Goal: Task Accomplishment & Management: Complete application form

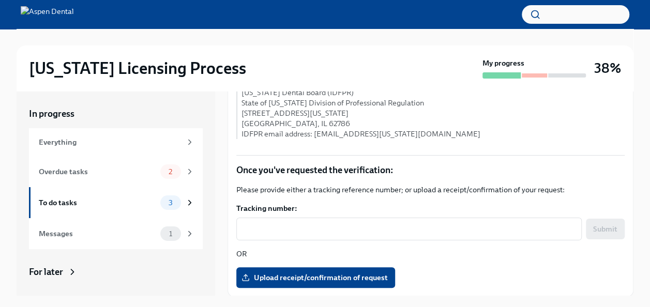
scroll to position [18, 0]
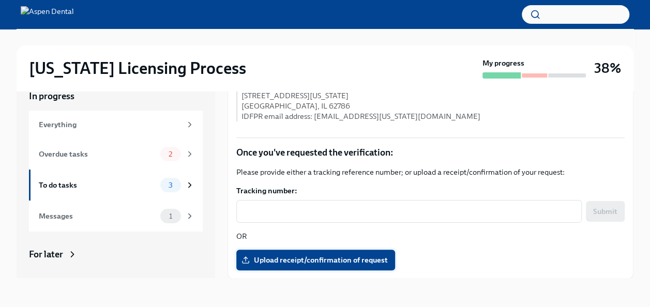
click at [347, 256] on span "Upload receipt/confirmation of request" at bounding box center [315, 260] width 144 height 10
click at [0, 0] on input "Upload receipt/confirmation of request" at bounding box center [0, 0] width 0 height 0
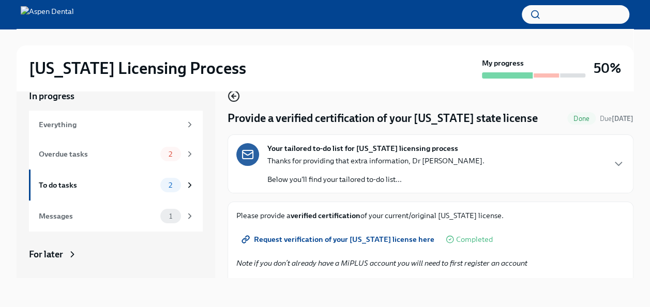
click at [229, 94] on icon "button" at bounding box center [233, 96] width 12 height 12
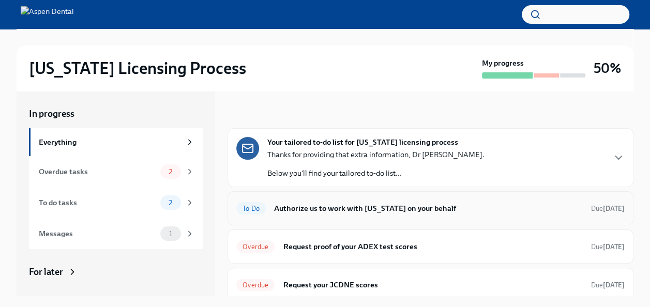
click at [408, 207] on h6 "Authorize us to work with [US_STATE] on your behalf" at bounding box center [428, 208] width 309 height 11
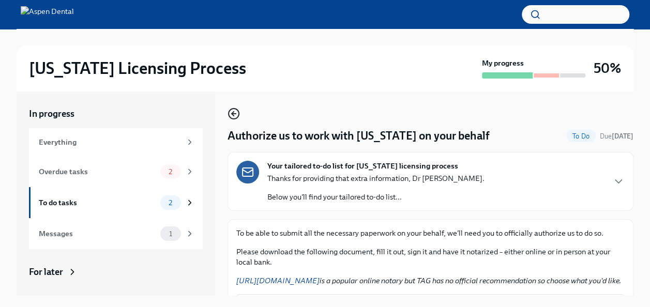
click at [231, 114] on icon "button" at bounding box center [233, 114] width 12 height 12
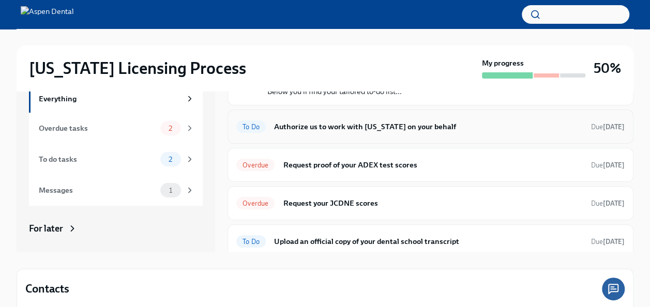
scroll to position [42, 0]
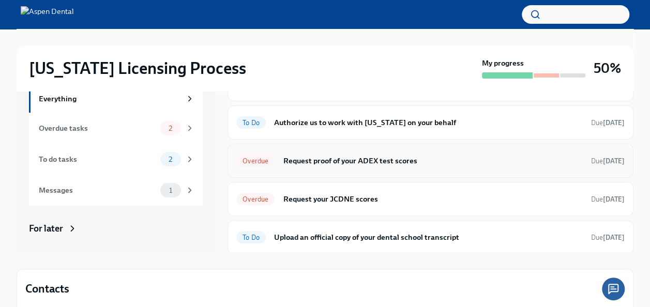
click at [447, 165] on div "Overdue Request proof of your ADEX test scores Due [DATE]" at bounding box center [430, 160] width 388 height 17
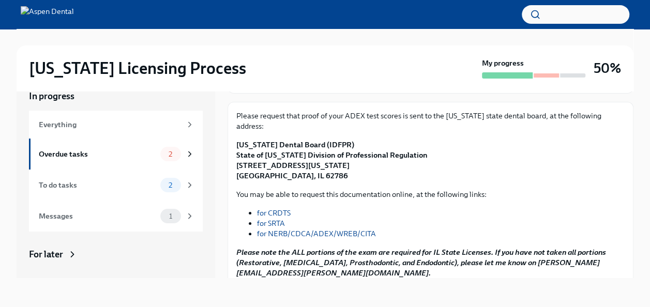
scroll to position [99, 0]
click at [279, 209] on link "for CRDTS" at bounding box center [274, 213] width 34 height 9
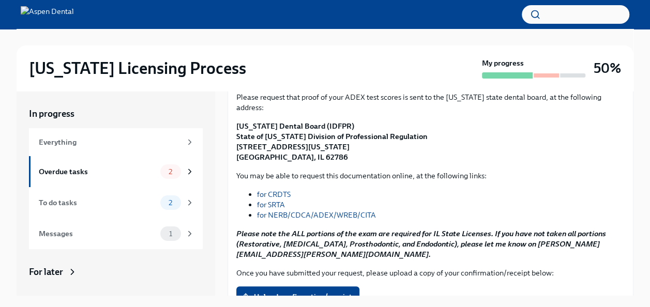
scroll to position [136, 0]
click at [342, 210] on link "for NERB/CDCA/ADEX/WREB/CITA" at bounding box center [316, 214] width 119 height 9
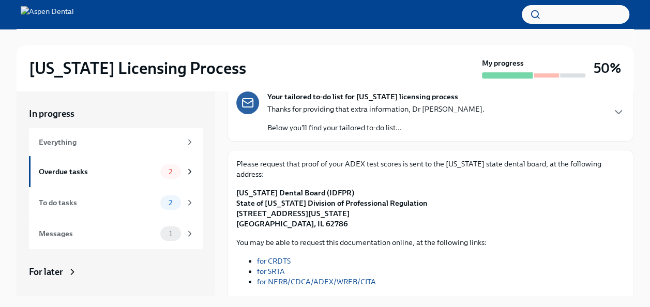
scroll to position [75, 0]
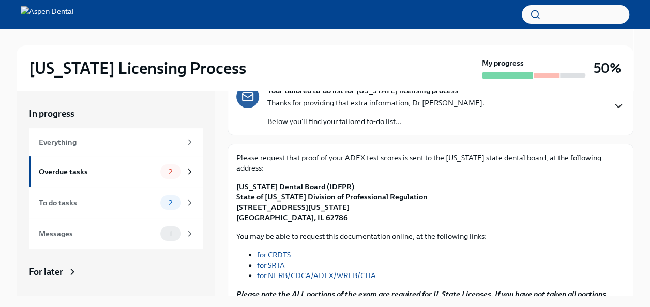
click at [615, 107] on icon "button" at bounding box center [618, 105] width 6 height 3
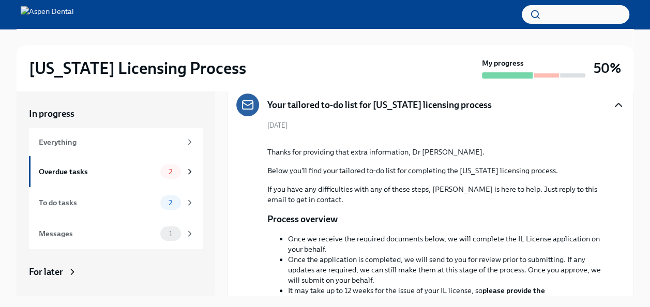
scroll to position [49, 0]
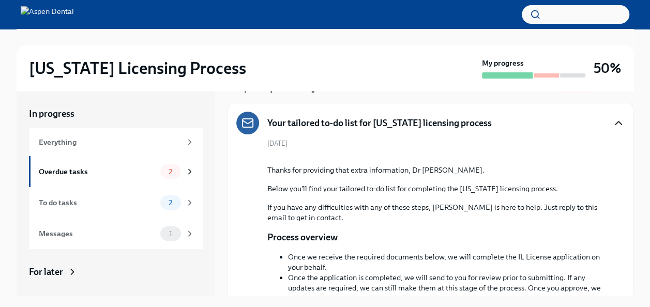
click at [612, 120] on icon "button" at bounding box center [618, 123] width 12 height 12
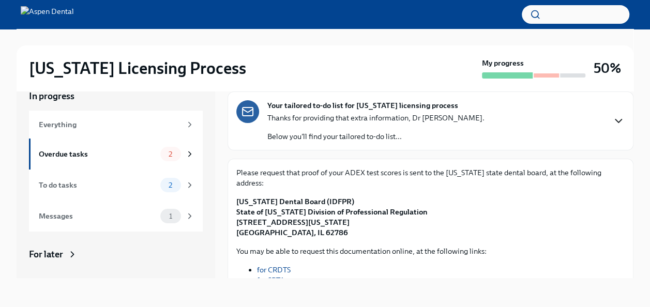
scroll to position [50, 0]
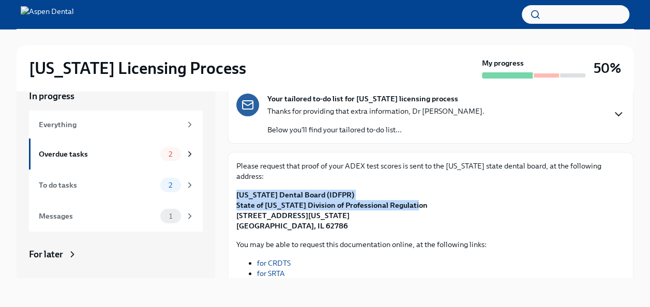
drag, startPoint x: 236, startPoint y: 180, endPoint x: 409, endPoint y: 194, distance: 174.3
click at [409, 194] on div "Please request that proof of your ADEX test scores is sent to the [US_STATE] st…" at bounding box center [430, 268] width 406 height 233
copy strong "[US_STATE] Dental Board (IDFPR) State of [US_STATE] Division of Professional Re…"
click at [460, 190] on p "[US_STATE] Dental Board (IDFPR) State of [US_STATE] Division of Professional Re…" at bounding box center [430, 210] width 388 height 41
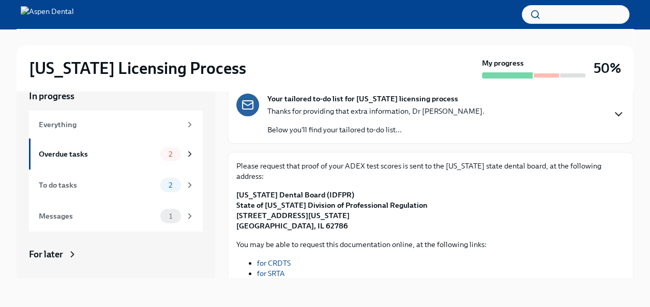
drag, startPoint x: 235, startPoint y: 201, endPoint x: 357, endPoint y: 203, distance: 122.0
click at [357, 203] on div "Please request that proof of your ADEX test scores is sent to the [US_STATE] st…" at bounding box center [430, 268] width 406 height 233
copy strong "[STREET_ADDRESS][US_STATE]"
click at [259, 213] on strong "[US_STATE] Dental Board (IDFPR) State of [US_STATE] Division of Professional Re…" at bounding box center [331, 210] width 191 height 40
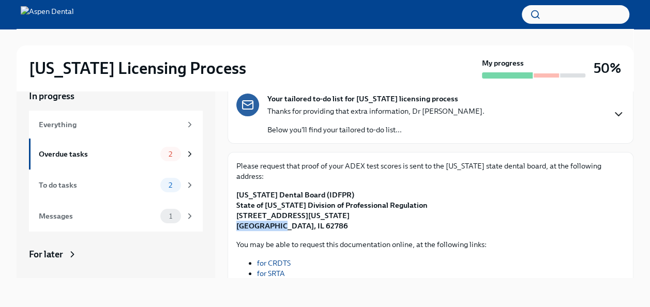
copy strong "[GEOGRAPHIC_DATA]"
click at [299, 216] on strong "[US_STATE] Dental Board (IDFPR) State of [US_STATE] Division of Professional Re…" at bounding box center [331, 210] width 191 height 40
copy strong "62786"
click at [462, 190] on p "[US_STATE] Dental Board (IDFPR) State of [US_STATE] Division of Professional Re…" at bounding box center [430, 210] width 388 height 41
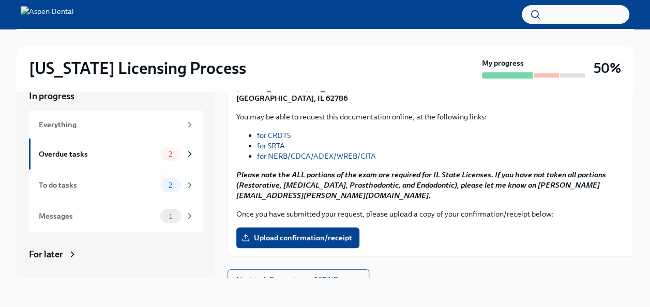
scroll to position [178, 0]
click at [305, 216] on div "Please request that proof of your ADEX test scores is sent to the [US_STATE] st…" at bounding box center [430, 140] width 388 height 215
click at [292, 232] on span "Upload confirmation/receipt" at bounding box center [297, 237] width 109 height 10
click at [0, 0] on input "Upload confirmation/receipt" at bounding box center [0, 0] width 0 height 0
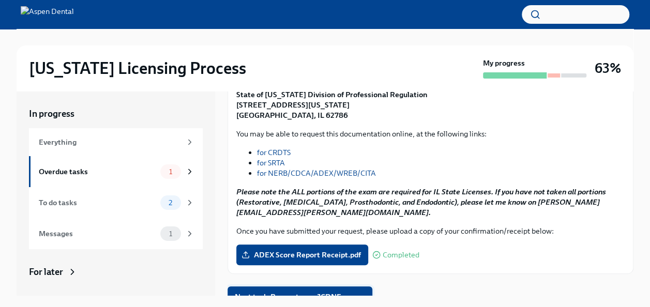
click at [320, 292] on span "Next task : Request your JCDNE scores" at bounding box center [300, 297] width 130 height 10
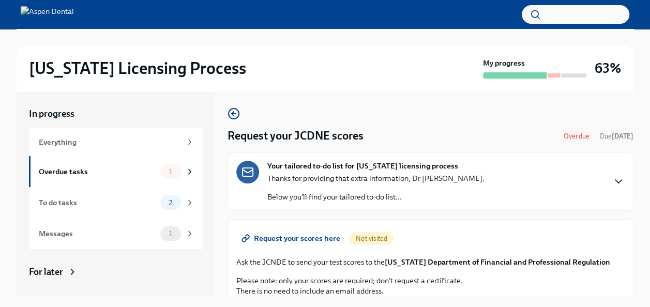
click at [299, 239] on span "Request your scores here" at bounding box center [291, 238] width 97 height 10
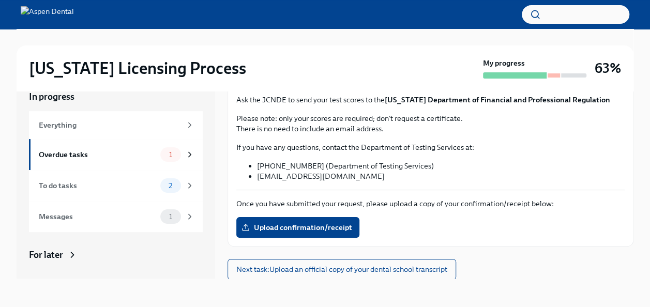
scroll to position [18, 0]
click at [336, 223] on span "Upload confirmation/receipt" at bounding box center [297, 227] width 109 height 10
click at [0, 0] on input "Upload confirmation/receipt" at bounding box center [0, 0] width 0 height 0
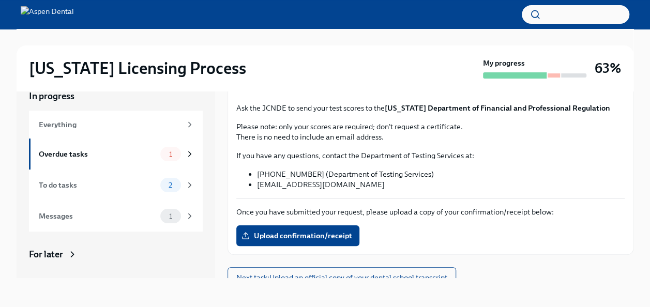
scroll to position [145, 0]
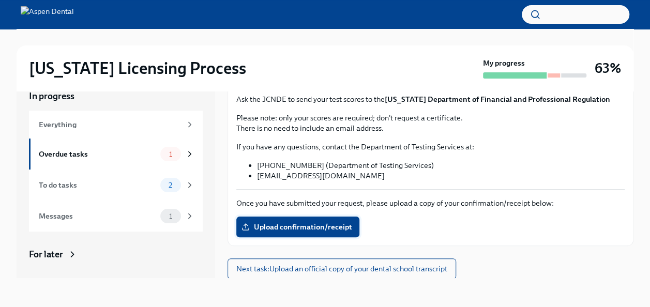
click at [308, 233] on label "Upload confirmation/receipt" at bounding box center [297, 227] width 123 height 21
click at [0, 0] on input "Upload confirmation/receipt" at bounding box center [0, 0] width 0 height 0
click at [382, 267] on span "Next task : Upload an official copy of your dental school transcript" at bounding box center [341, 269] width 211 height 10
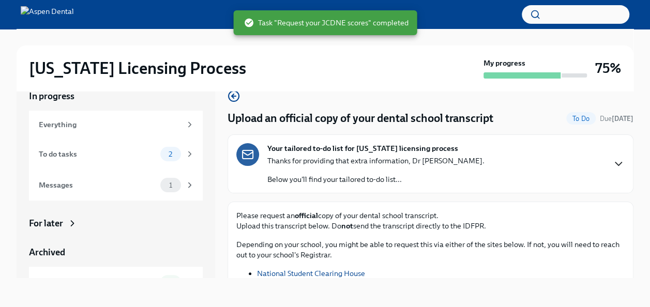
scroll to position [48, 0]
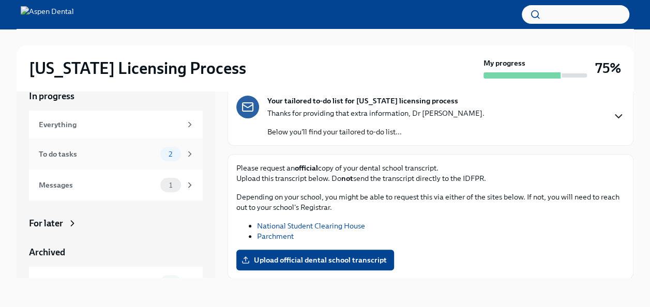
click at [133, 150] on div "To do tasks" at bounding box center [97, 153] width 117 height 11
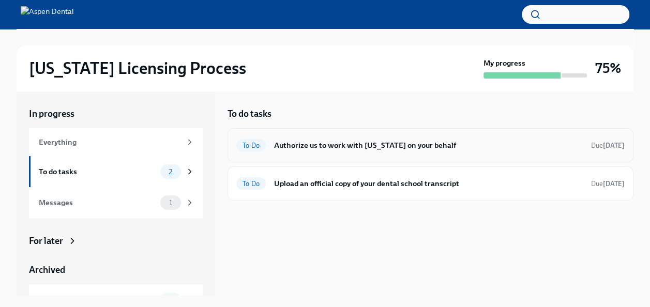
click at [425, 154] on div "To Do Authorize us to work with [US_STATE] on your behalf Due [DATE]" at bounding box center [430, 145] width 406 height 34
click at [356, 137] on div "To Do Authorize us to work with [US_STATE] on your behalf Due [DATE]" at bounding box center [430, 145] width 388 height 17
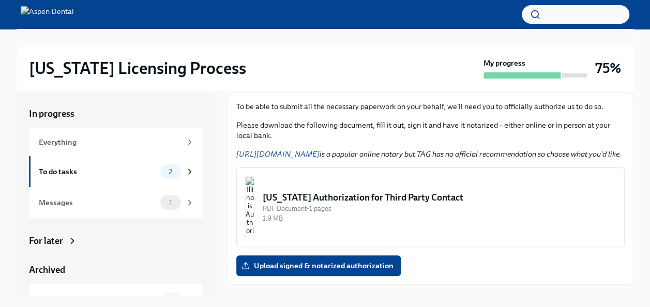
scroll to position [131, 0]
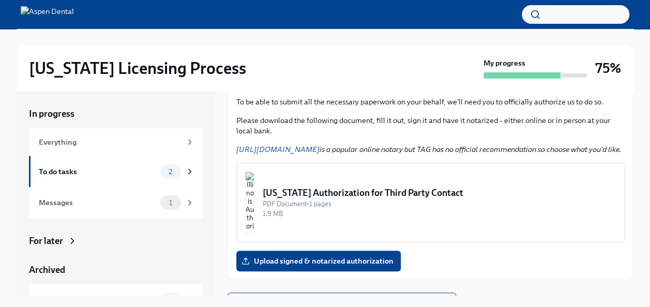
click at [410, 46] on div "[US_STATE] Licensing Process My progress 75%" at bounding box center [325, 67] width 617 height 45
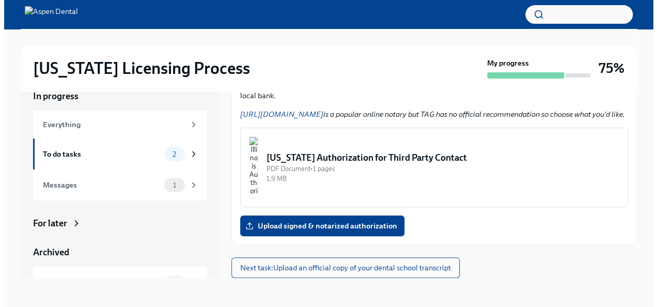
scroll to position [108, 0]
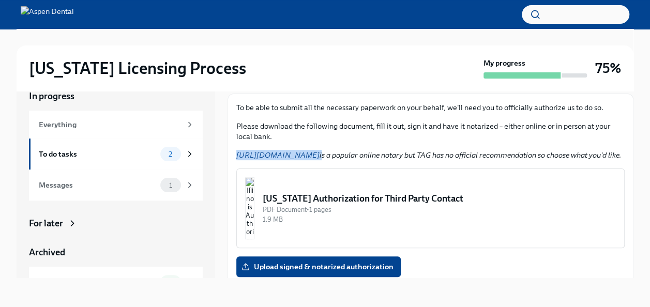
drag, startPoint x: 233, startPoint y: 154, endPoint x: 325, endPoint y: 157, distance: 92.1
click at [325, 157] on div "To be able to submit all the necessary paperwork on your behalf, we'll need you…" at bounding box center [430, 190] width 406 height 192
copy em "[URL][DOMAIN_NAME]"
click at [254, 220] on img "button" at bounding box center [249, 208] width 9 height 62
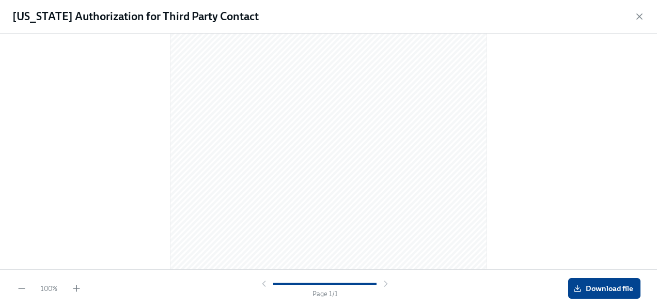
scroll to position [191, 0]
click at [606, 288] on span "Download file" at bounding box center [605, 288] width 58 height 10
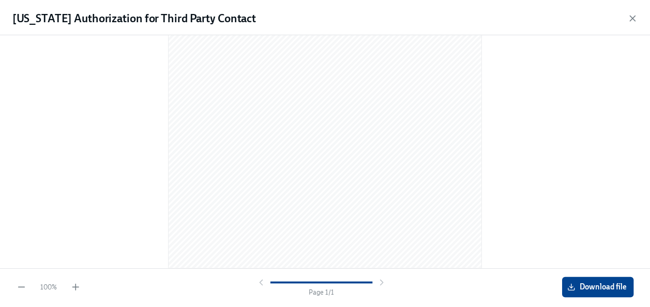
scroll to position [0, 0]
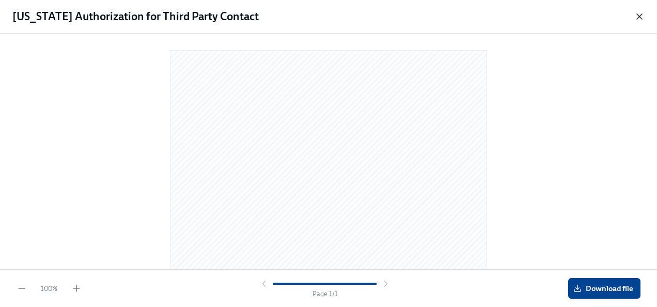
click at [638, 20] on icon "button" at bounding box center [640, 16] width 10 height 10
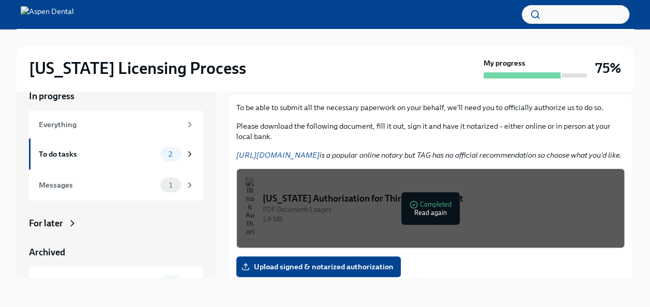
click at [518, 139] on p "Please download the following document, fill it out, sign it and have it notari…" at bounding box center [430, 131] width 388 height 21
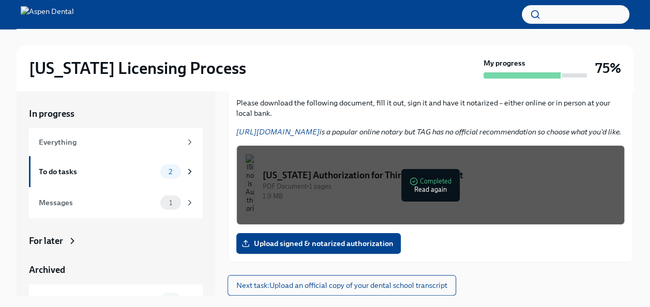
scroll to position [18, 0]
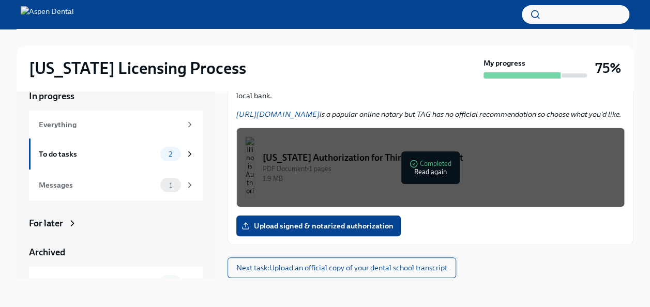
click at [396, 275] on button "Next task : Upload an official copy of your dental school transcript" at bounding box center [341, 267] width 228 height 21
